Goal: Information Seeking & Learning: Learn about a topic

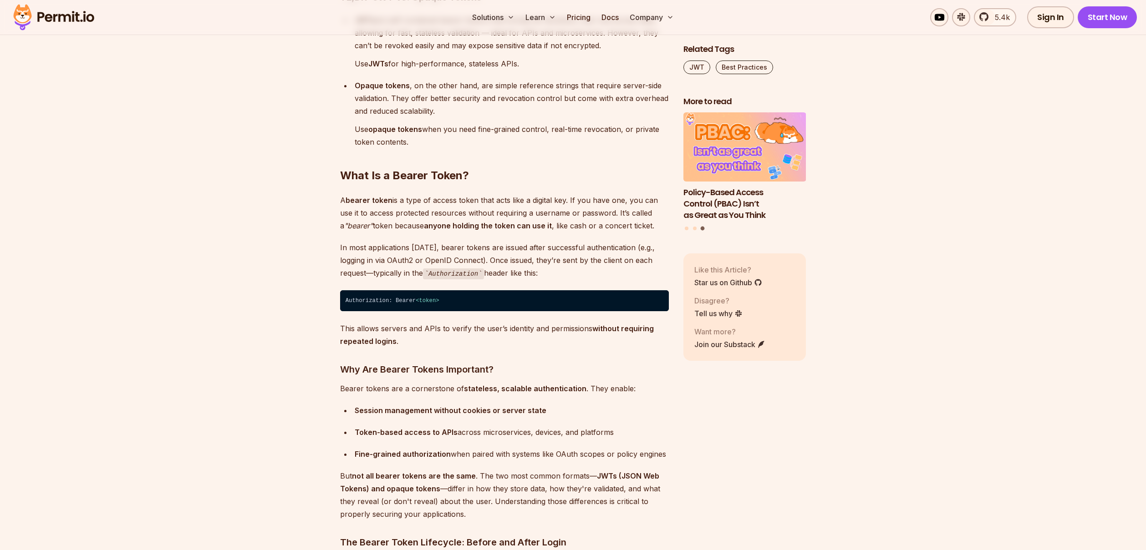
scroll to position [837, 0]
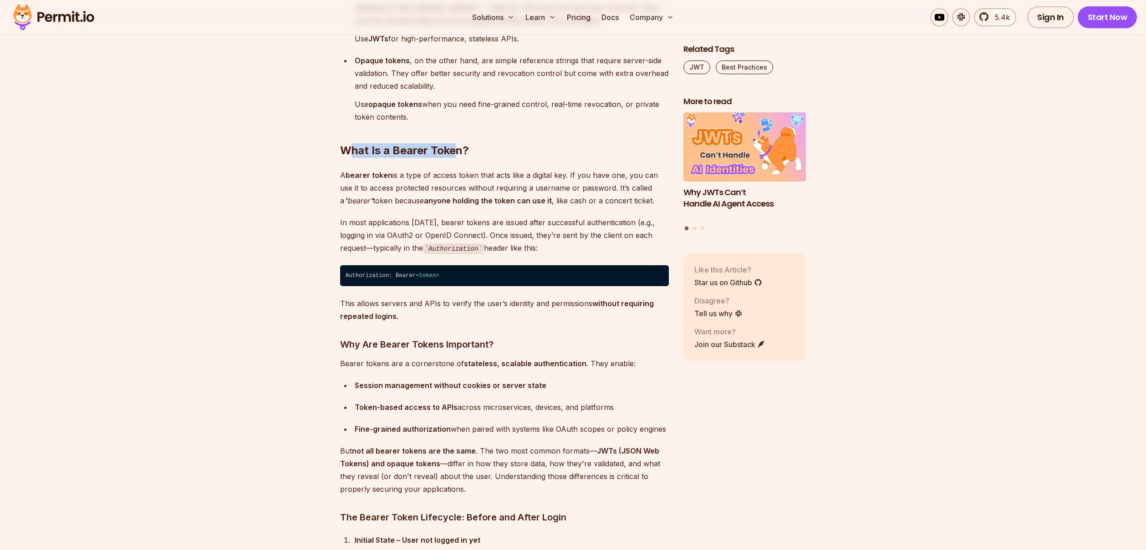
drag, startPoint x: 350, startPoint y: 152, endPoint x: 483, endPoint y: 147, distance: 133.5
click at [453, 146] on h2 "What Is a Bearer Token?" at bounding box center [504, 132] width 329 height 51
click at [483, 147] on h2 "What Is a Bearer Token?" at bounding box center [504, 132] width 329 height 51
drag, startPoint x: 319, startPoint y: 159, endPoint x: 310, endPoint y: 159, distance: 8.6
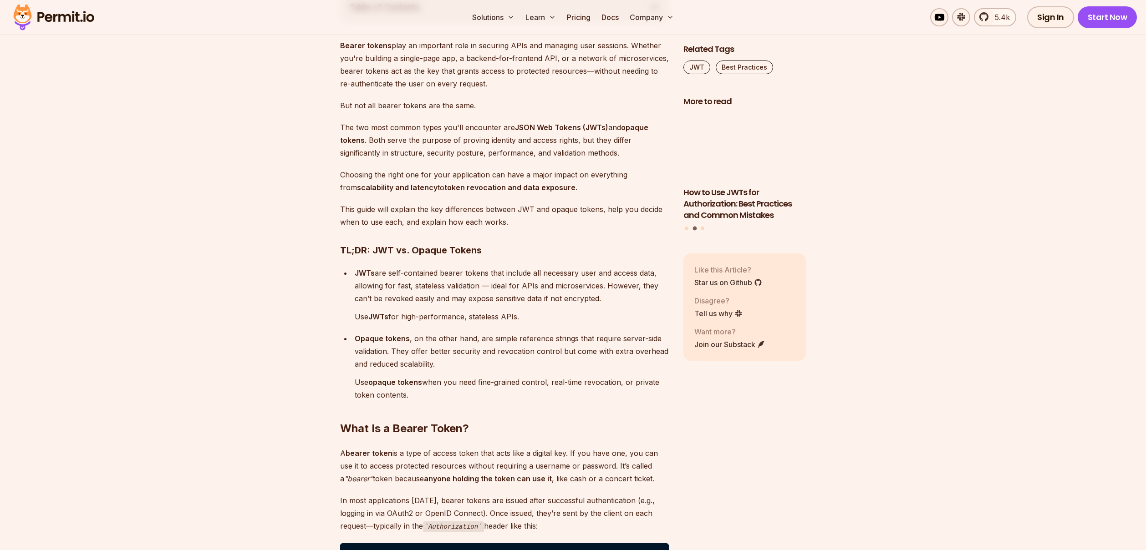
scroll to position [549, 0]
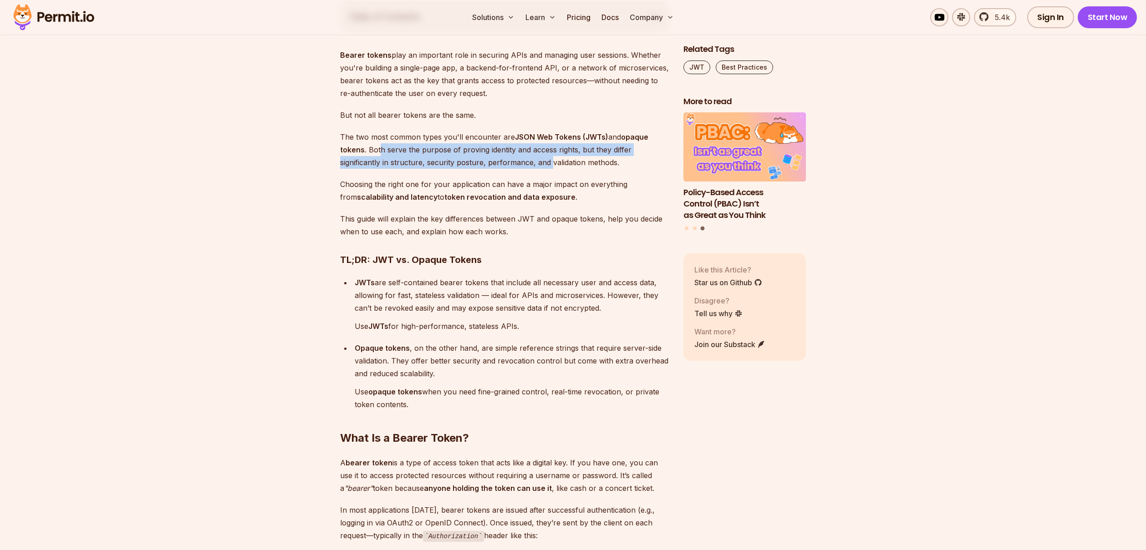
drag, startPoint x: 379, startPoint y: 151, endPoint x: 551, endPoint y: 162, distance: 172.9
click at [551, 162] on p "The two most common types you'll encounter are JSON Web Tokens (JWTs) and opaqu…" at bounding box center [504, 150] width 329 height 38
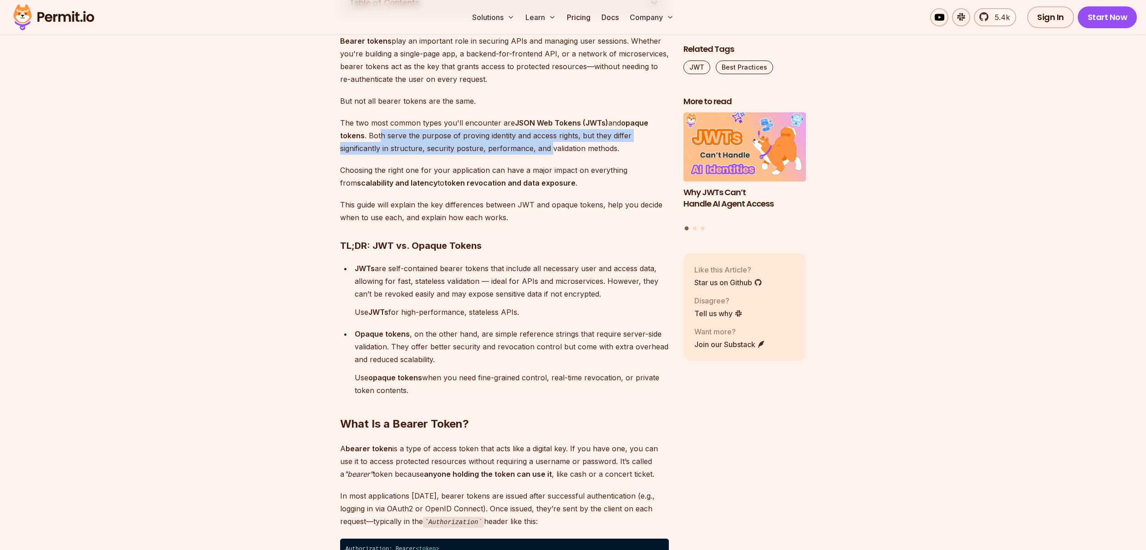
scroll to position [565, 0]
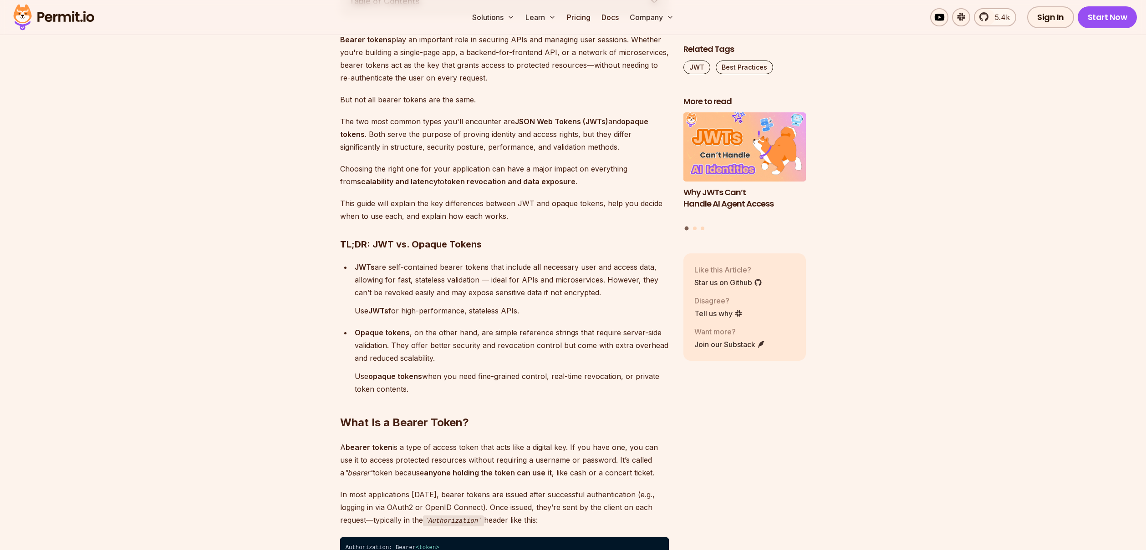
drag, startPoint x: 559, startPoint y: 291, endPoint x: 578, endPoint y: 287, distance: 19.0
click at [561, 291] on p "JWTs are self-contained bearer tokens that include all necessary user and acces…" at bounding box center [512, 280] width 314 height 38
click at [601, 293] on p "JWTs are self-contained bearer tokens that include all necessary user and acces…" at bounding box center [512, 280] width 314 height 38
drag, startPoint x: 610, startPoint y: 292, endPoint x: 353, endPoint y: 267, distance: 257.9
click at [353, 267] on li "JWTs are self-contained bearer tokens that include all necessary user and acces…" at bounding box center [510, 289] width 317 height 56
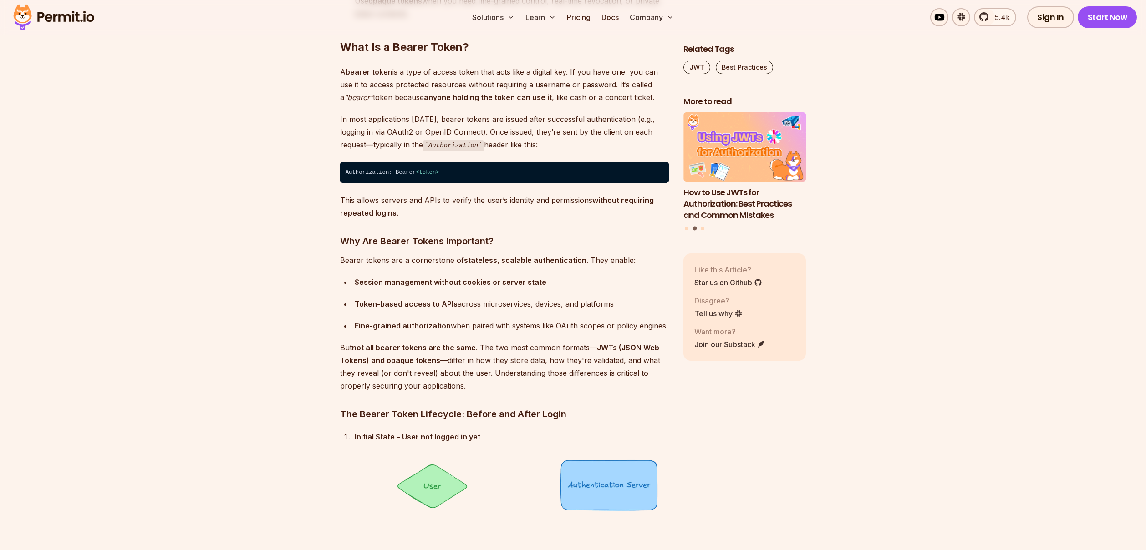
scroll to position [953, 0]
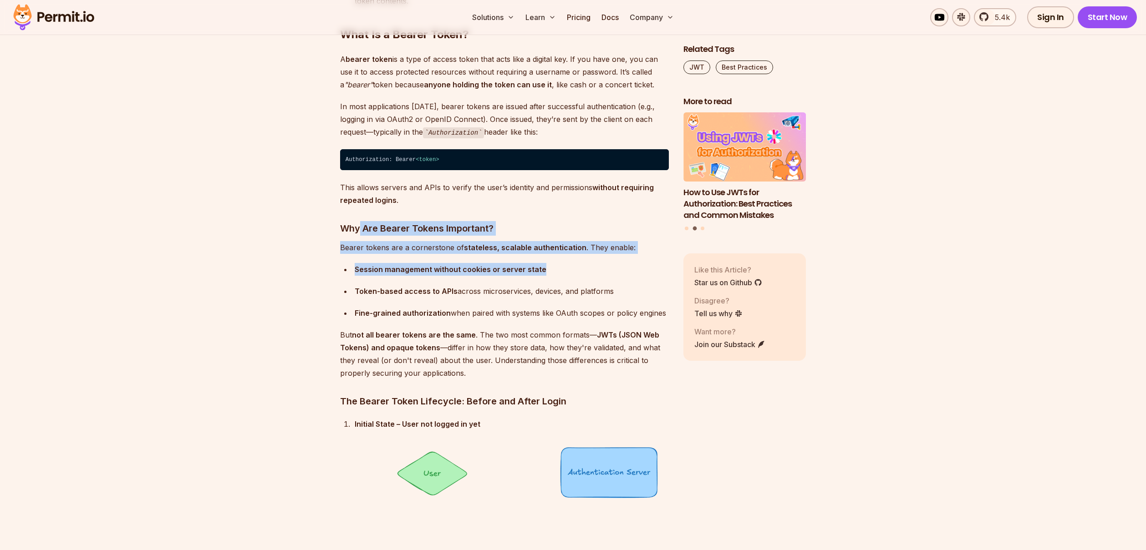
drag, startPoint x: 400, startPoint y: 242, endPoint x: 407, endPoint y: 285, distance: 43.9
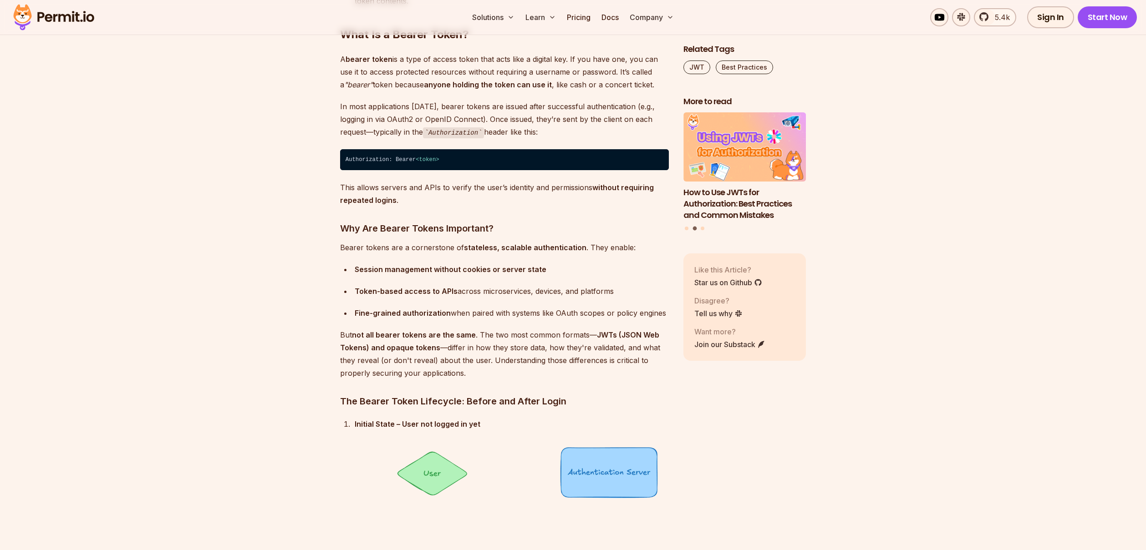
click at [417, 305] on ul "Session management without cookies or server state Token-based access to APIs a…" at bounding box center [504, 291] width 329 height 56
drag, startPoint x: 434, startPoint y: 291, endPoint x: 363, endPoint y: 268, distance: 74.7
click at [371, 268] on ul "Session management without cookies or server state Token-based access to APIs a…" at bounding box center [504, 291] width 329 height 56
click at [360, 278] on ul "Session management without cookies or server state Token-based access to APIs a…" at bounding box center [504, 291] width 329 height 56
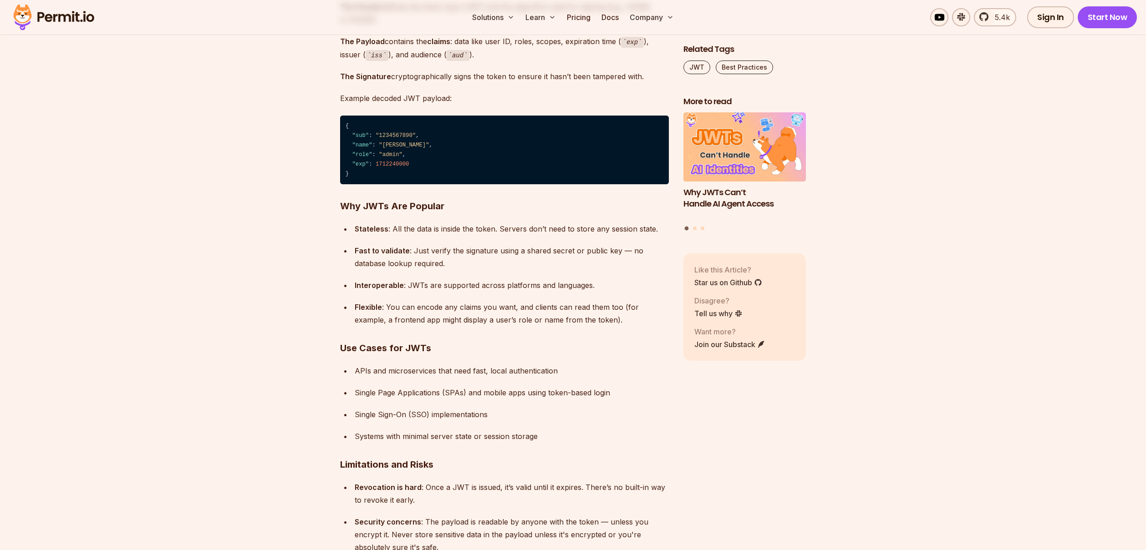
scroll to position [3514, 0]
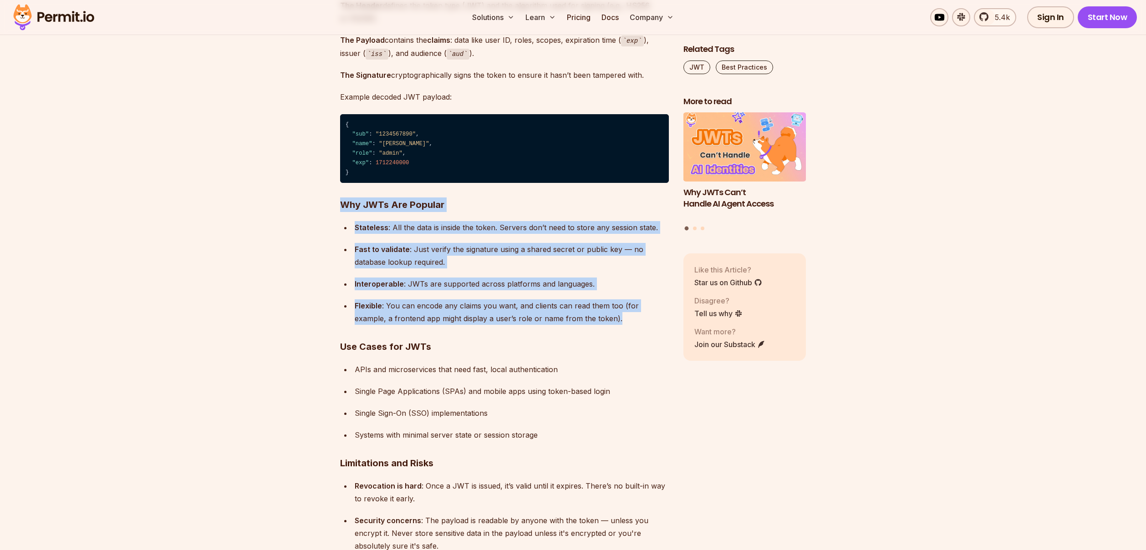
drag, startPoint x: 337, startPoint y: 201, endPoint x: 617, endPoint y: 330, distance: 308.1
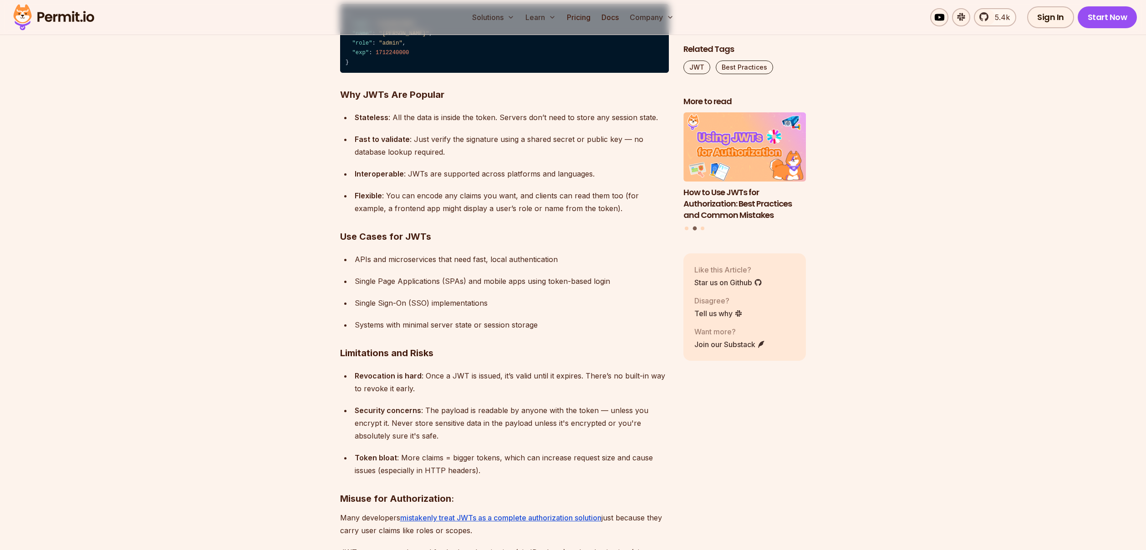
scroll to position [3693, 0]
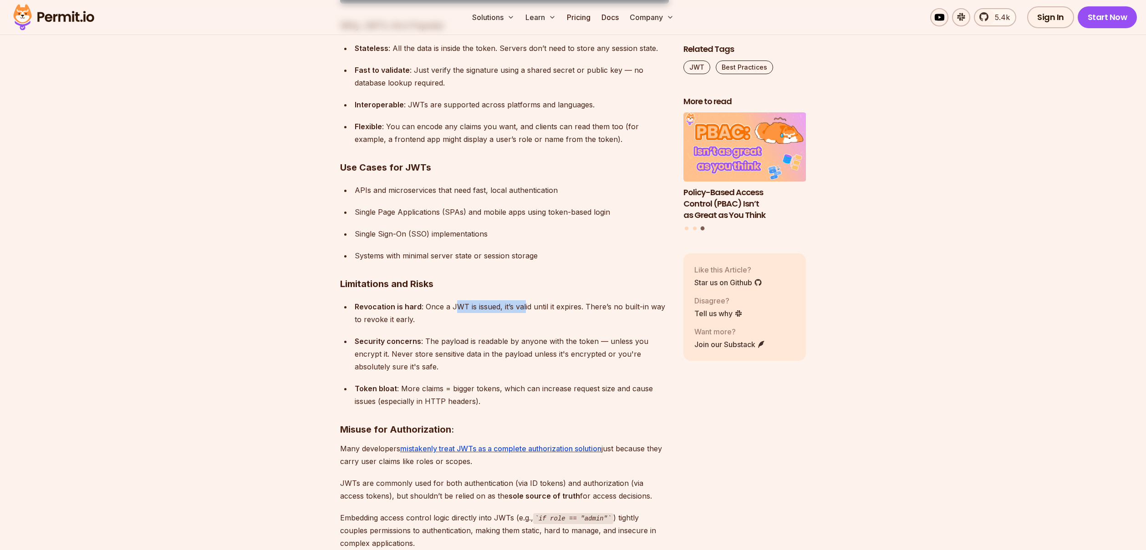
drag, startPoint x: 457, startPoint y: 306, endPoint x: 528, endPoint y: 306, distance: 70.6
click at [524, 306] on div "Revocation is hard : Once a JWT is issued, it’s valid until it expires. There’s…" at bounding box center [512, 312] width 314 height 25
click at [543, 317] on div "Revocation is hard : Once a JWT is issued, it’s valid until it expires. There’s…" at bounding box center [512, 312] width 314 height 25
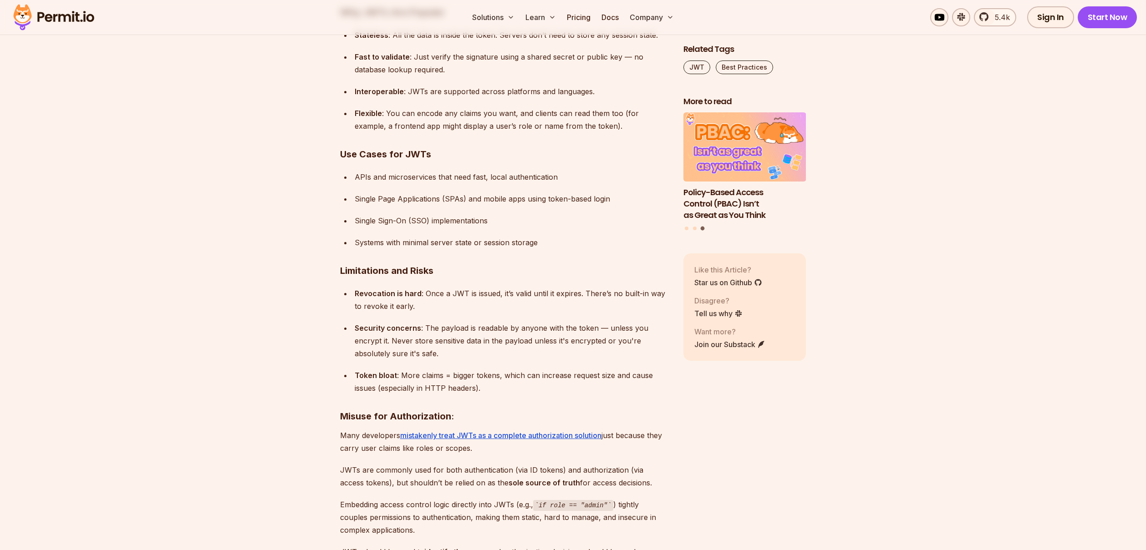
scroll to position [3724, 0]
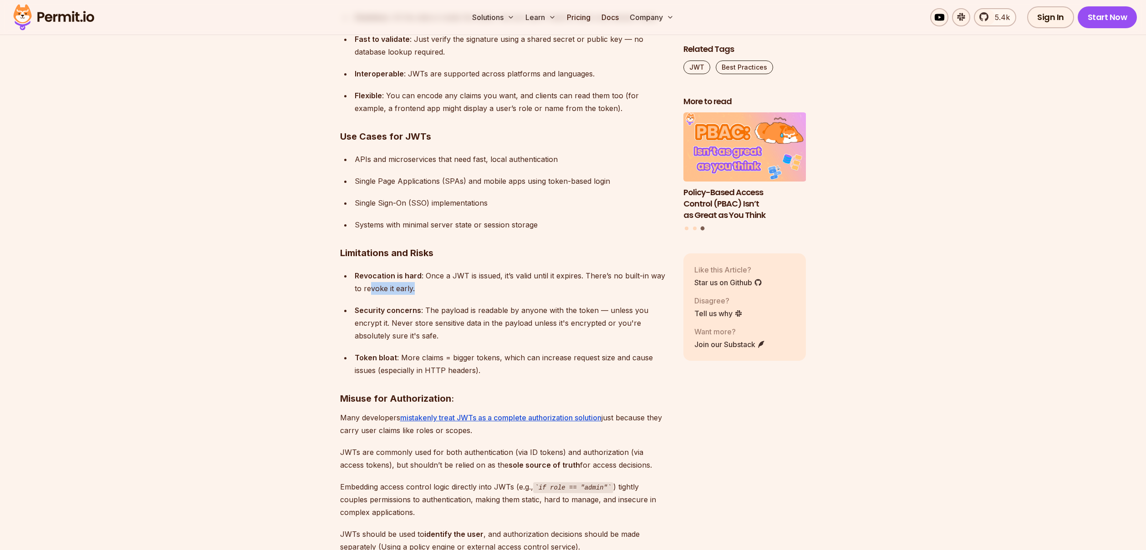
drag, startPoint x: 371, startPoint y: 288, endPoint x: 461, endPoint y: 286, distance: 90.1
click at [460, 286] on div "Revocation is hard : Once a JWT is issued, it’s valid until it expires. There’s…" at bounding box center [512, 281] width 314 height 25
click at [462, 286] on div "Revocation is hard : Once a JWT is issued, it’s valid until it expires. There’s…" at bounding box center [512, 281] width 314 height 25
drag, startPoint x: 431, startPoint y: 289, endPoint x: 265, endPoint y: 283, distance: 165.8
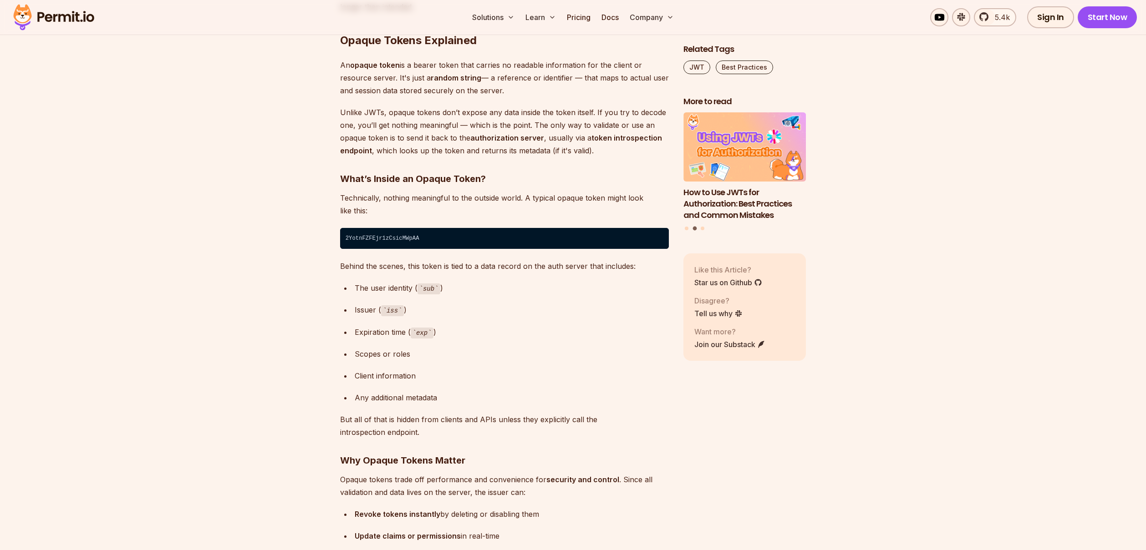
scroll to position [4306, 0]
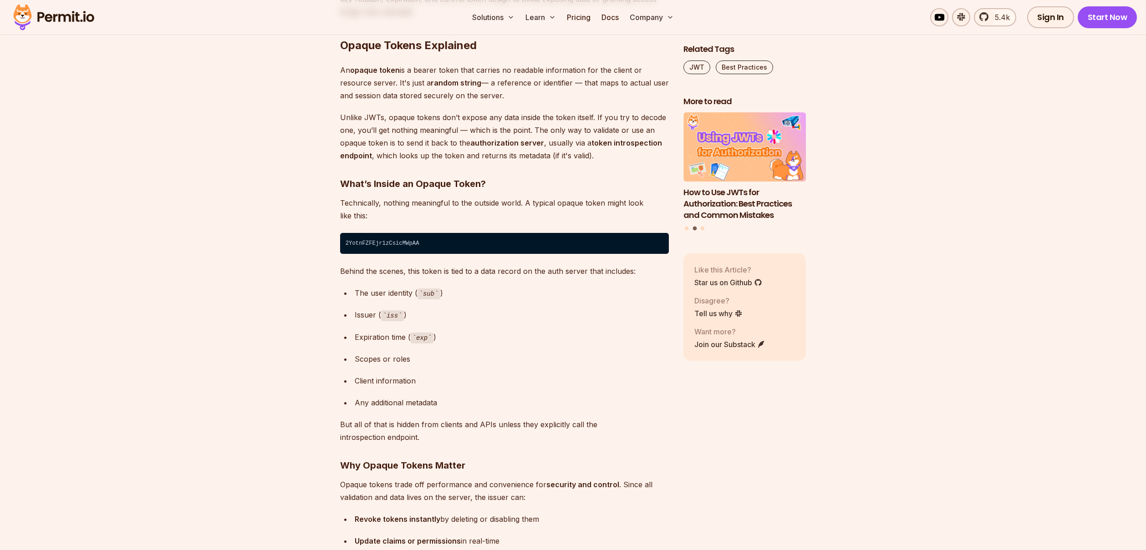
drag, startPoint x: 378, startPoint y: 183, endPoint x: 370, endPoint y: 188, distance: 9.8
click at [372, 186] on strong "What’s Inside an Opaque Token?" at bounding box center [413, 183] width 146 height 11
drag, startPoint x: 355, startPoint y: 199, endPoint x: 370, endPoint y: 207, distance: 16.5
click at [370, 207] on p "Technically, nothing meaningful to the outside world. A typical opaque token mi…" at bounding box center [504, 209] width 329 height 25
click at [364, 219] on p "Technically, nothing meaningful to the outside world. A typical opaque token mi…" at bounding box center [504, 209] width 329 height 25
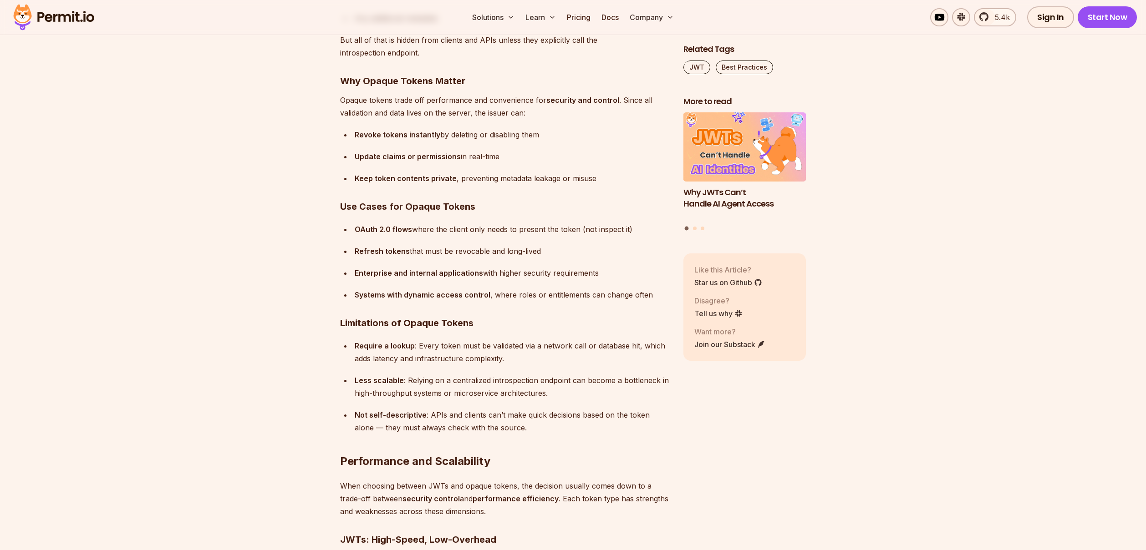
scroll to position [4693, 0]
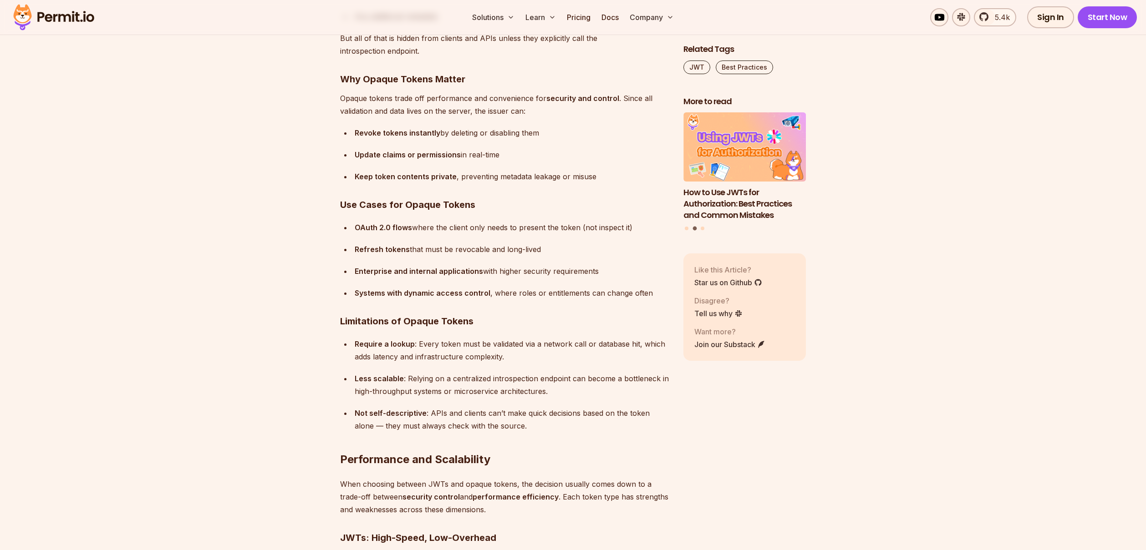
drag, startPoint x: 548, startPoint y: 137, endPoint x: 339, endPoint y: 131, distance: 209.9
click at [607, 243] on div "Refresh tokens that must be revocable and long-lived" at bounding box center [512, 249] width 314 height 13
drag, startPoint x: 632, startPoint y: 228, endPoint x: 352, endPoint y: 232, distance: 280.4
click at [352, 232] on li "OAuth 2.0 flows where the client only needs to present the token (not inspect i…" at bounding box center [510, 227] width 317 height 13
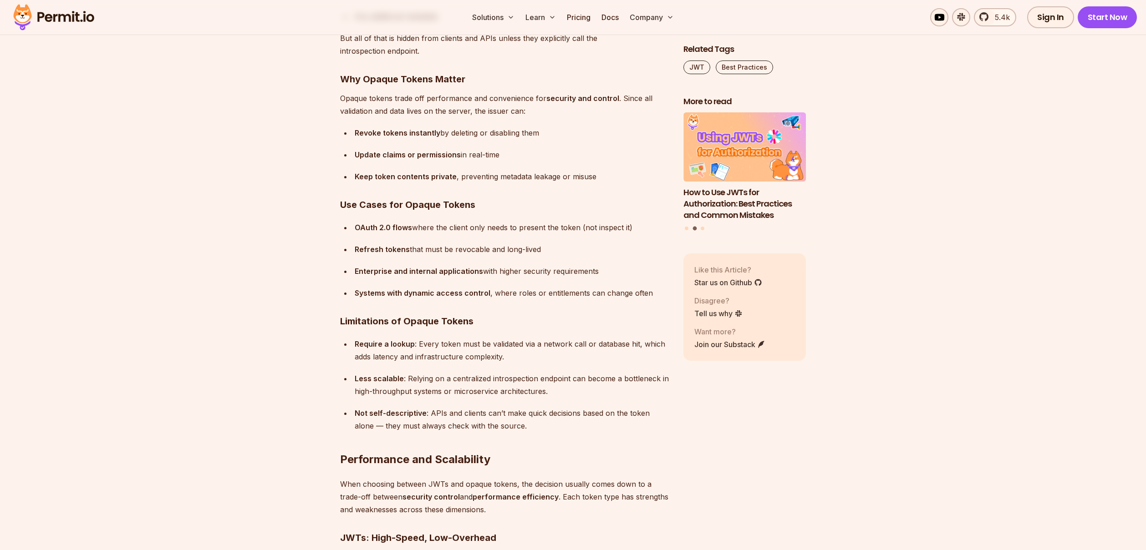
drag, startPoint x: 356, startPoint y: 224, endPoint x: 634, endPoint y: 225, distance: 277.7
click at [634, 225] on div "OAuth 2.0 flows where the client only needs to present the token (not inspect i…" at bounding box center [512, 227] width 314 height 13
click at [632, 232] on div "OAuth 2.0 flows where the client only needs to present the token (not inspect i…" at bounding box center [512, 227] width 314 height 13
drag, startPoint x: 633, startPoint y: 227, endPoint x: 346, endPoint y: 229, distance: 287.2
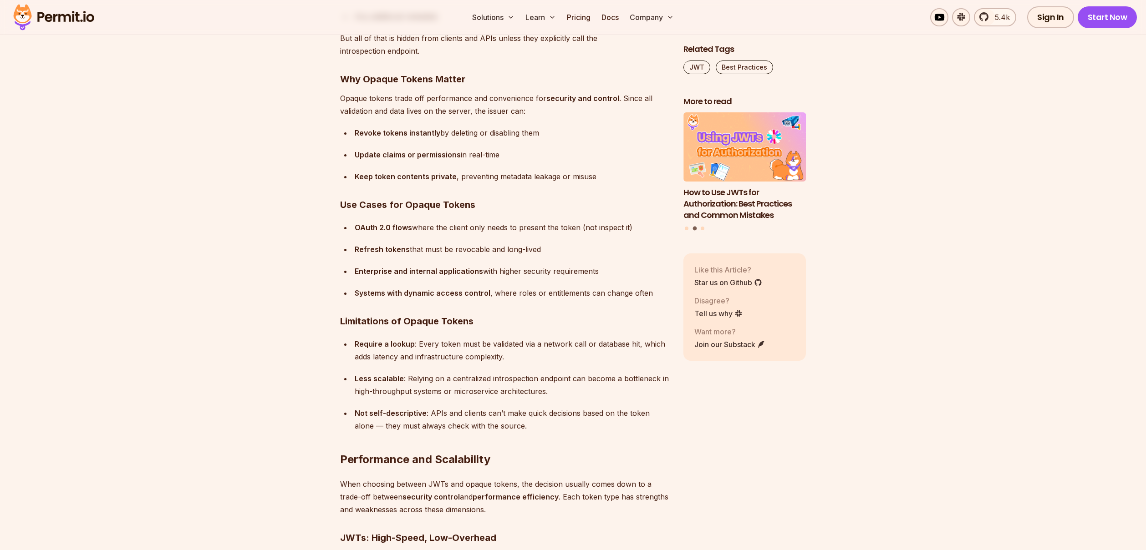
click at [352, 229] on li "OAuth 2.0 flows where the client only needs to present the token (not inspect i…" at bounding box center [510, 227] width 317 height 13
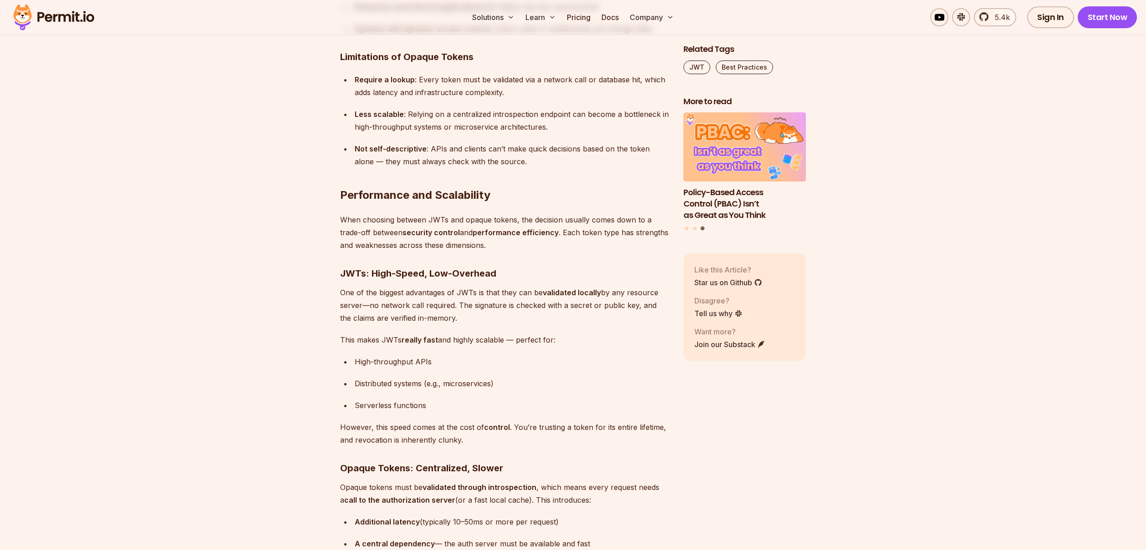
scroll to position [4972, 0]
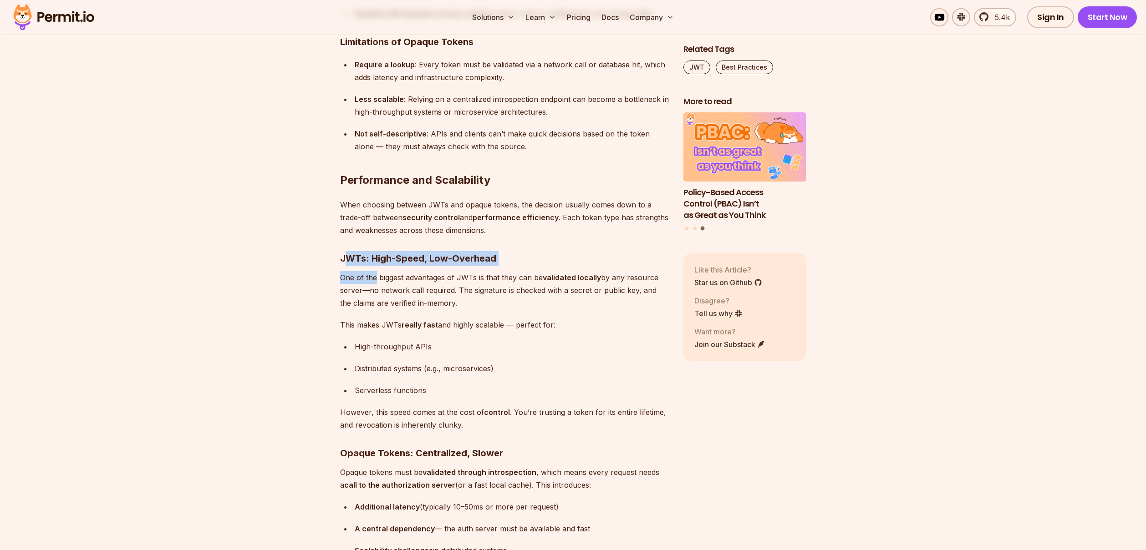
drag, startPoint x: 346, startPoint y: 261, endPoint x: 375, endPoint y: 273, distance: 31.0
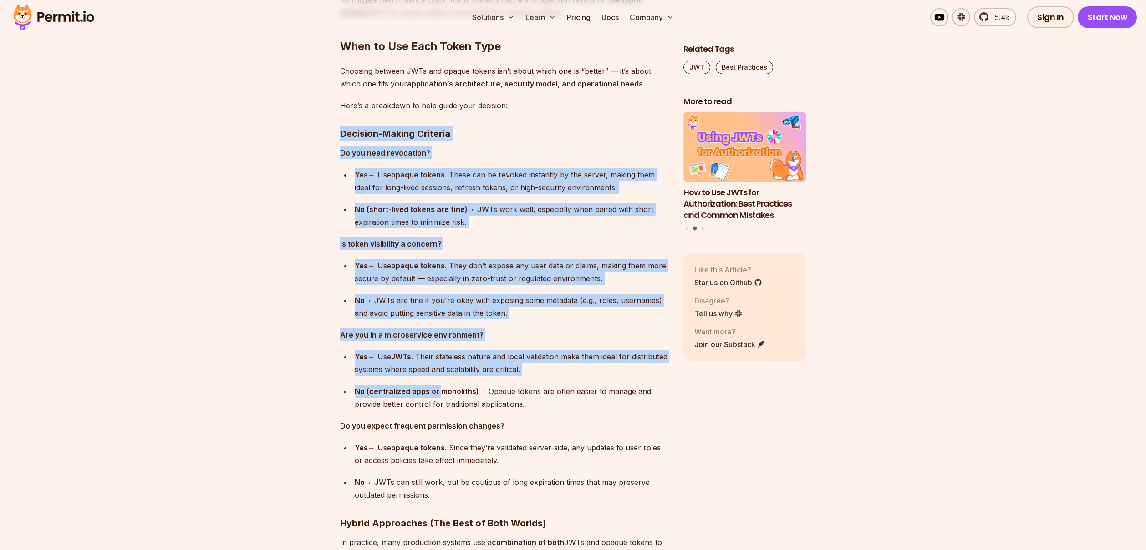
scroll to position [5681, 0]
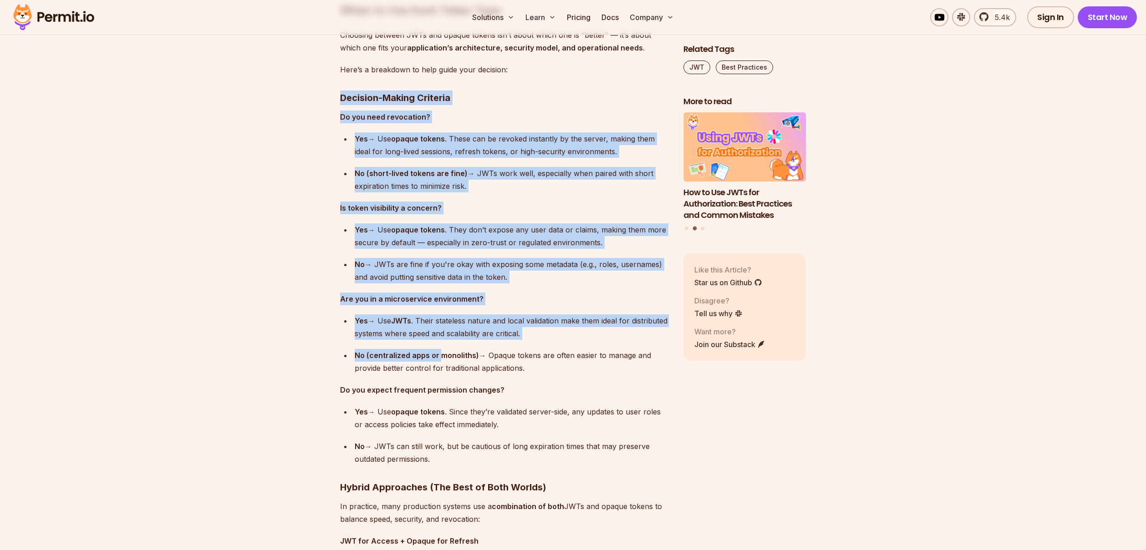
drag, startPoint x: 341, startPoint y: 176, endPoint x: 539, endPoint y: 367, distance: 275.2
copy div "Decision-Making Criteria Do you need revocation? Yes → Use opaque tokens . Thes…"
